Goal: Transaction & Acquisition: Purchase product/service

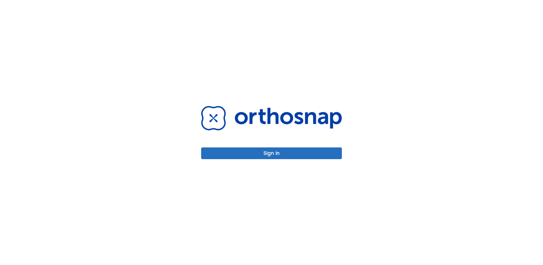
click at [272, 152] on button "Sign in" at bounding box center [271, 154] width 141 height 12
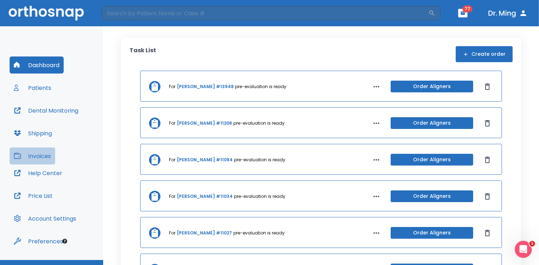
click at [46, 156] on button "Invoices" at bounding box center [33, 156] width 46 height 17
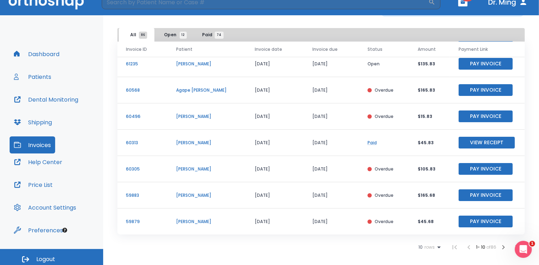
scroll to position [14, 0]
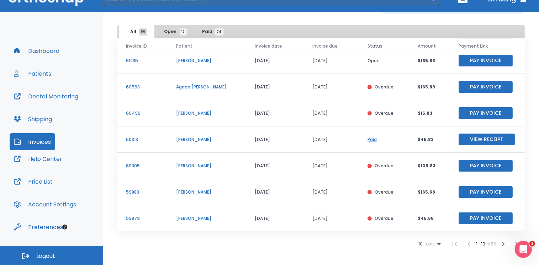
click at [469, 219] on button "Pay Invoice" at bounding box center [485, 219] width 54 height 12
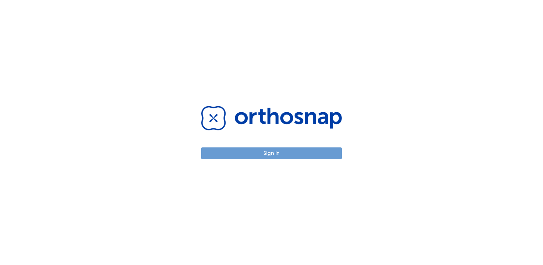
click at [271, 154] on button "Sign in" at bounding box center [271, 154] width 141 height 12
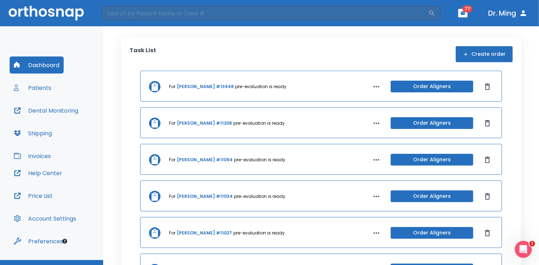
click at [40, 156] on button "Invoices" at bounding box center [33, 156] width 46 height 17
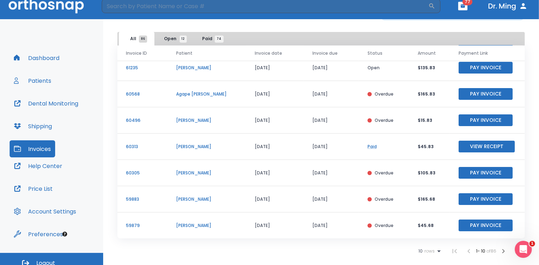
scroll to position [14, 0]
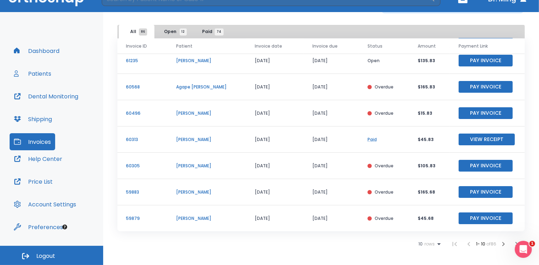
click at [472, 216] on button "Pay Invoice" at bounding box center [485, 219] width 54 height 12
